Goal: Information Seeking & Learning: Learn about a topic

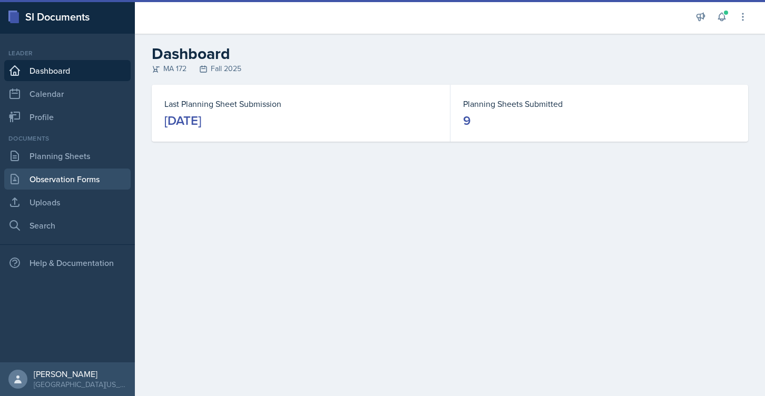
click at [87, 174] on link "Observation Forms" at bounding box center [67, 179] width 126 height 21
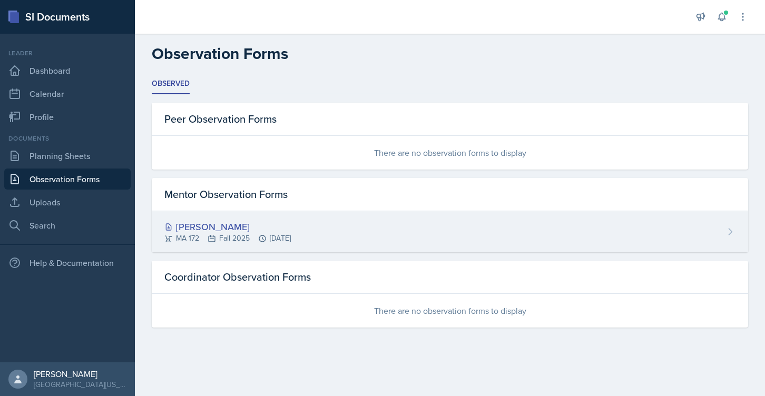
click at [194, 228] on div "[PERSON_NAME]" at bounding box center [227, 227] width 126 height 14
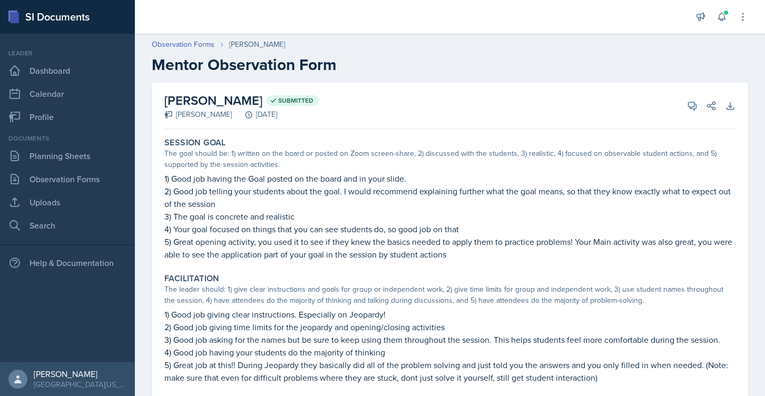
drag, startPoint x: 202, startPoint y: 184, endPoint x: 341, endPoint y: 187, distance: 139.2
click at [341, 187] on p "2) Good job telling your students about the goal. I would recommend explaining …" at bounding box center [449, 197] width 571 height 25
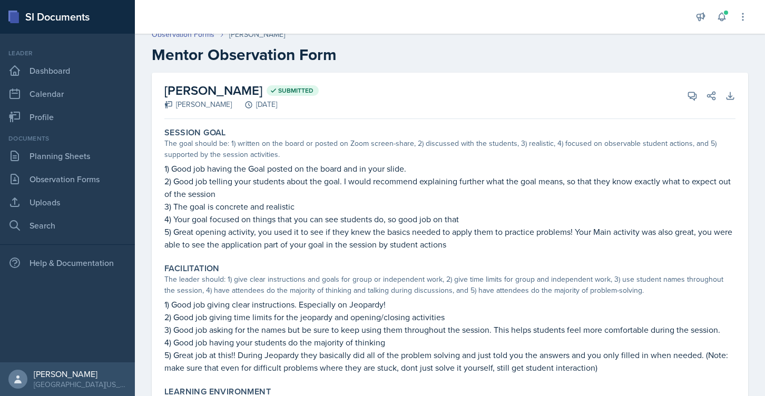
click at [377, 174] on p "1) Good job having the Goal posted on the board and in your slide." at bounding box center [449, 168] width 571 height 13
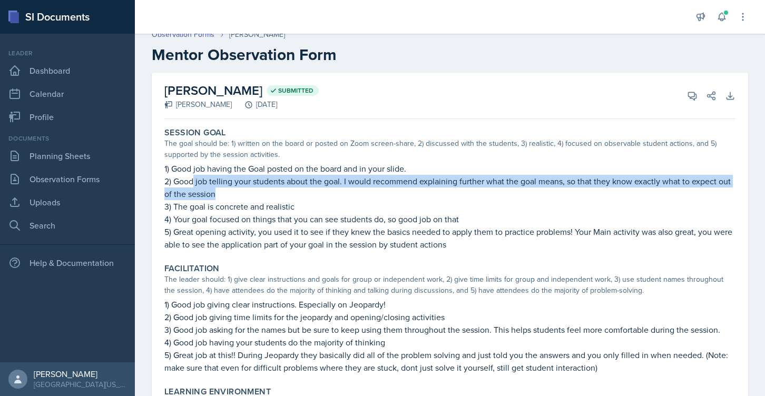
drag, startPoint x: 191, startPoint y: 184, endPoint x: 270, endPoint y: 188, distance: 78.6
click at [270, 188] on p "2) Good job telling your students about the goal. I would recommend explaining …" at bounding box center [449, 187] width 571 height 25
drag, startPoint x: 356, startPoint y: 181, endPoint x: 407, endPoint y: 189, distance: 51.1
click at [407, 189] on p "2) Good job telling your students about the goal. I would recommend explaining …" at bounding box center [449, 187] width 571 height 25
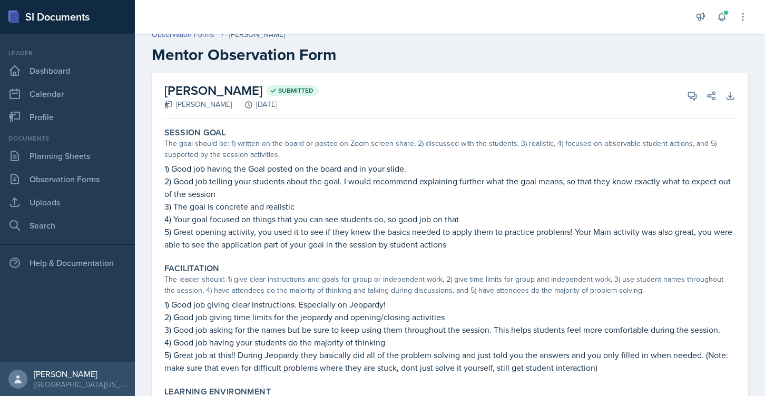
click at [390, 185] on p "2) Good job telling your students about the goal. I would recommend explaining …" at bounding box center [449, 187] width 571 height 25
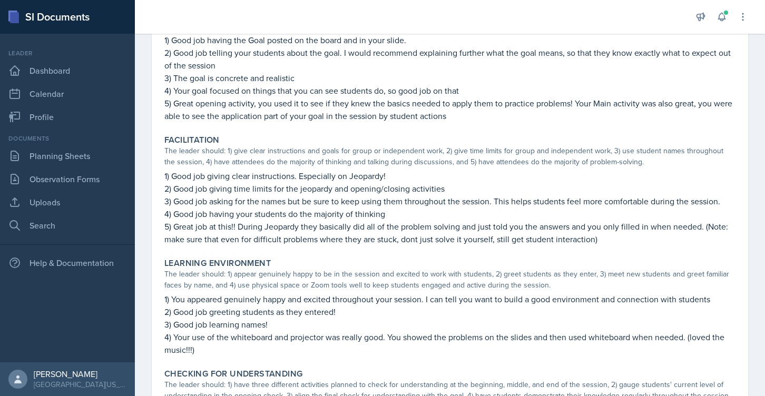
scroll to position [140, 0]
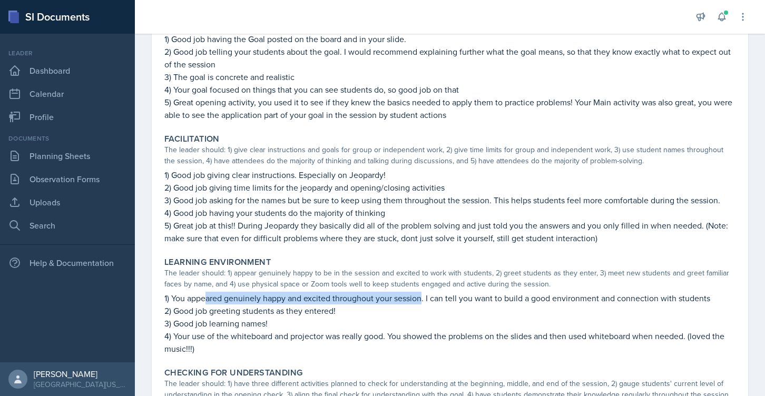
drag, startPoint x: 208, startPoint y: 302, endPoint x: 423, endPoint y: 299, distance: 215.0
click at [423, 299] on p "1) You appeared genuinely happy and excited throughout your session. I can tell…" at bounding box center [449, 298] width 571 height 13
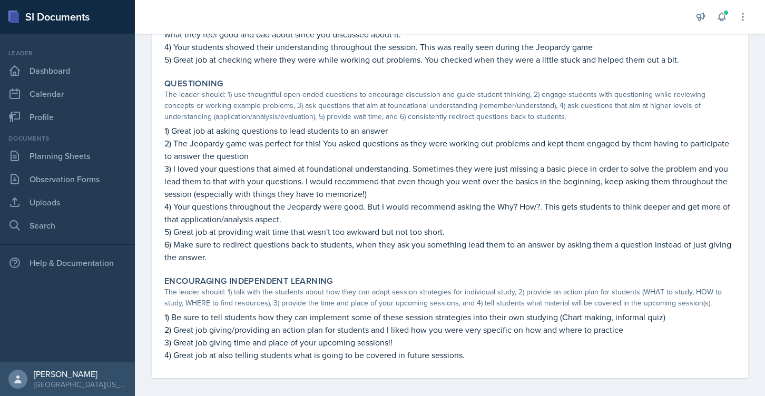
scroll to position [562, 0]
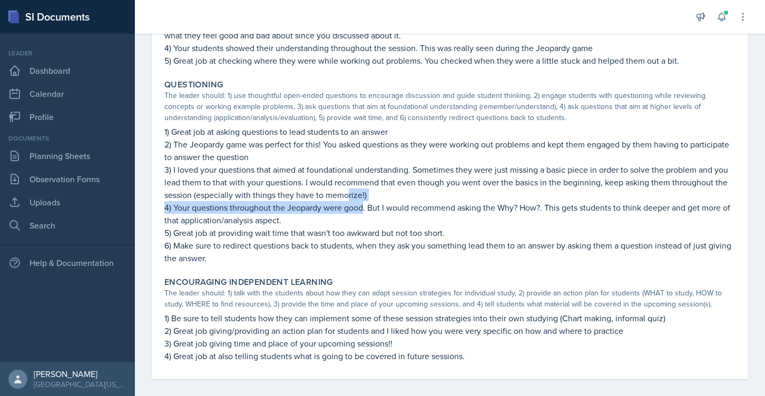
drag, startPoint x: 349, startPoint y: 195, endPoint x: 363, endPoint y: 213, distance: 22.9
click at [363, 213] on div "1) Great job at asking questions to lead students to an answer 2) The Jeopardy …" at bounding box center [449, 194] width 571 height 139
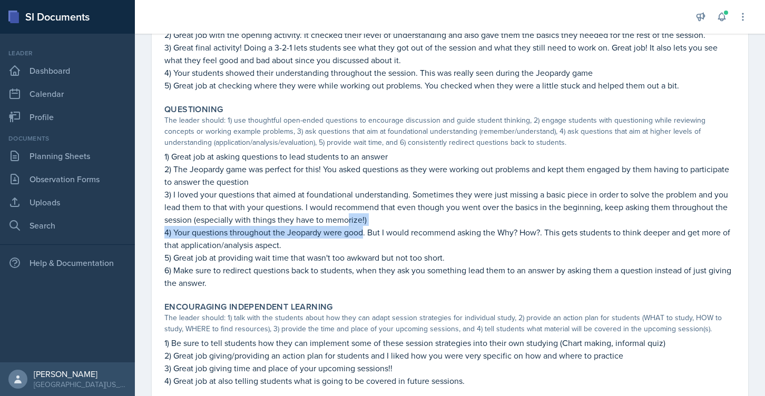
scroll to position [533, 0]
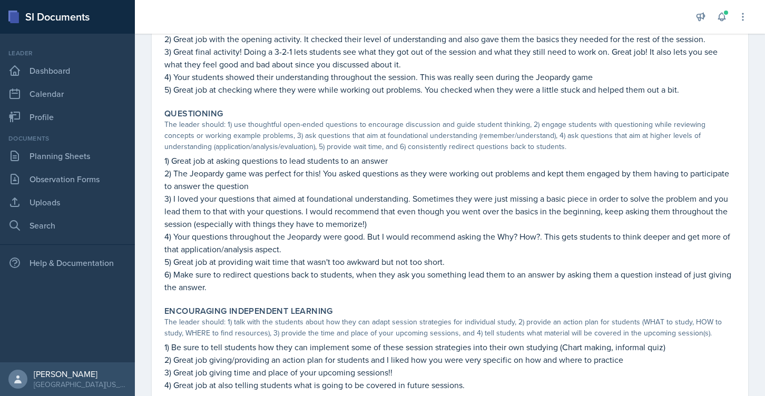
click at [354, 231] on p "4) Your questions throughout the Jeopardy were good. But I would recommend aski…" at bounding box center [449, 242] width 571 height 25
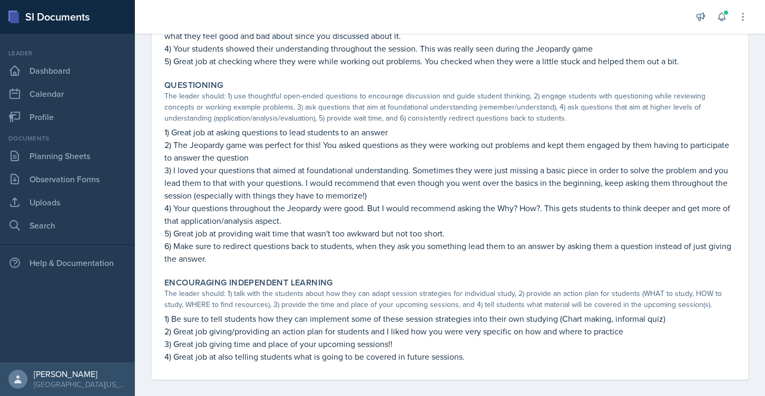
scroll to position [571, 0]
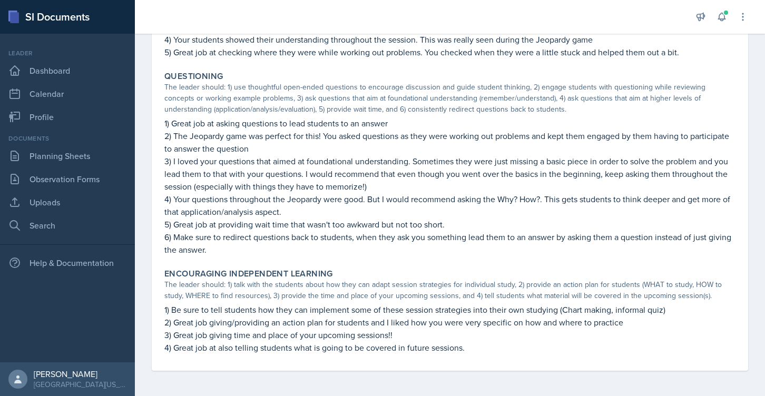
click at [402, 306] on p "1) Be sure to tell students how they can implement some of these session strate…" at bounding box center [449, 310] width 571 height 13
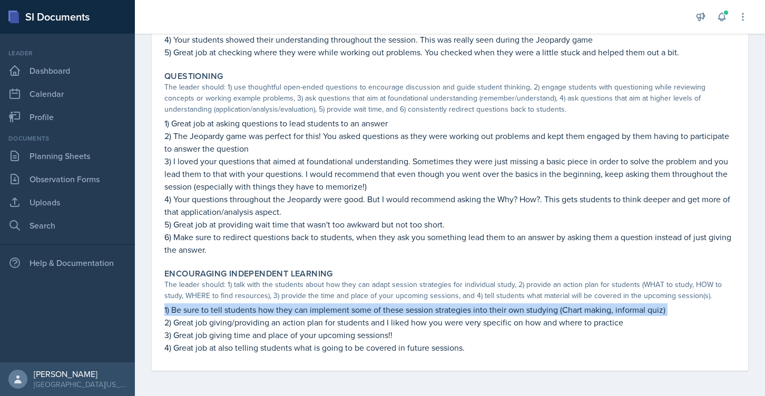
click at [402, 306] on p "1) Be sure to tell students how they can implement some of these session strate…" at bounding box center [449, 310] width 571 height 13
click at [489, 309] on p "1) Be sure to tell students how they can implement some of these session strate…" at bounding box center [449, 310] width 571 height 13
